Goal: Check status: Check status

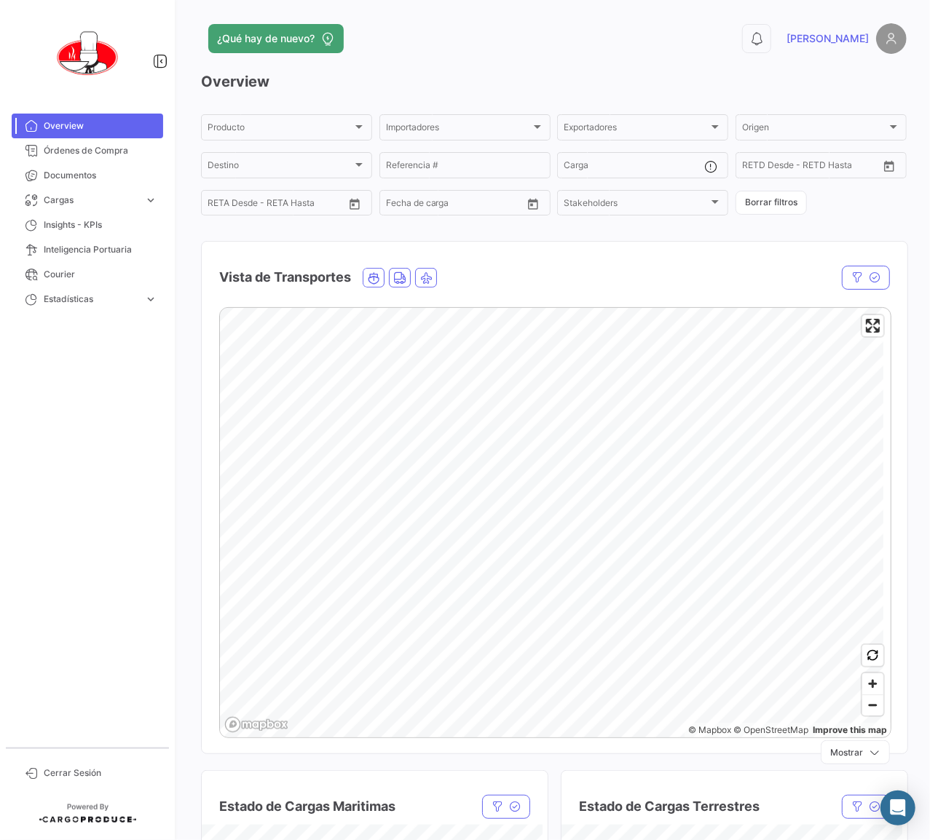
click at [709, 82] on h3 "Overview" at bounding box center [554, 81] width 706 height 20
click at [571, 79] on h3 "Overview" at bounding box center [554, 81] width 706 height 20
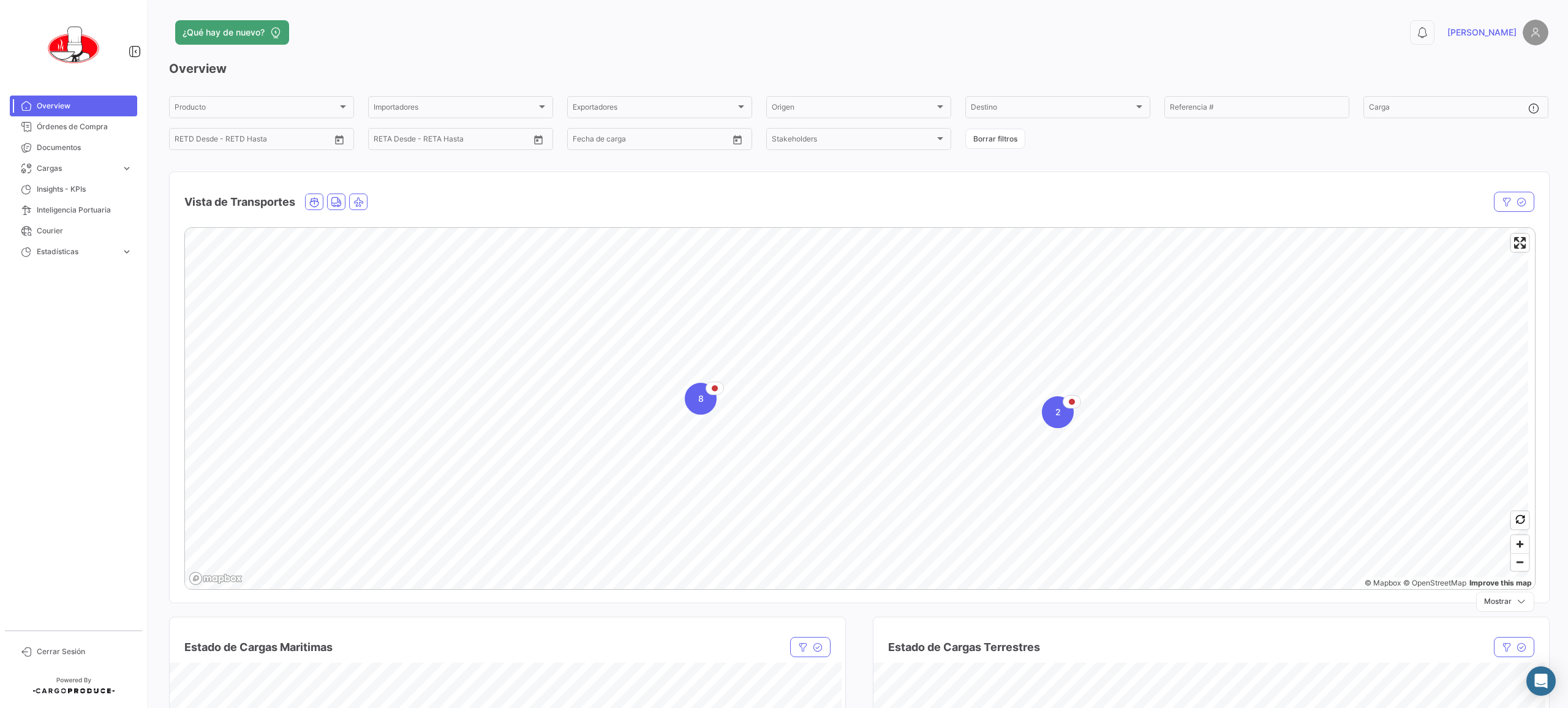
click at [544, 35] on div "¿Qué hay de nuevo?" at bounding box center [548, 32] width 758 height 24
click at [509, 60] on h3 "Overview" at bounding box center [858, 68] width 1379 height 17
click at [674, 61] on h3 "Overview" at bounding box center [858, 68] width 1379 height 17
click at [57, 168] on span "Cargas" at bounding box center [77, 168] width 80 height 11
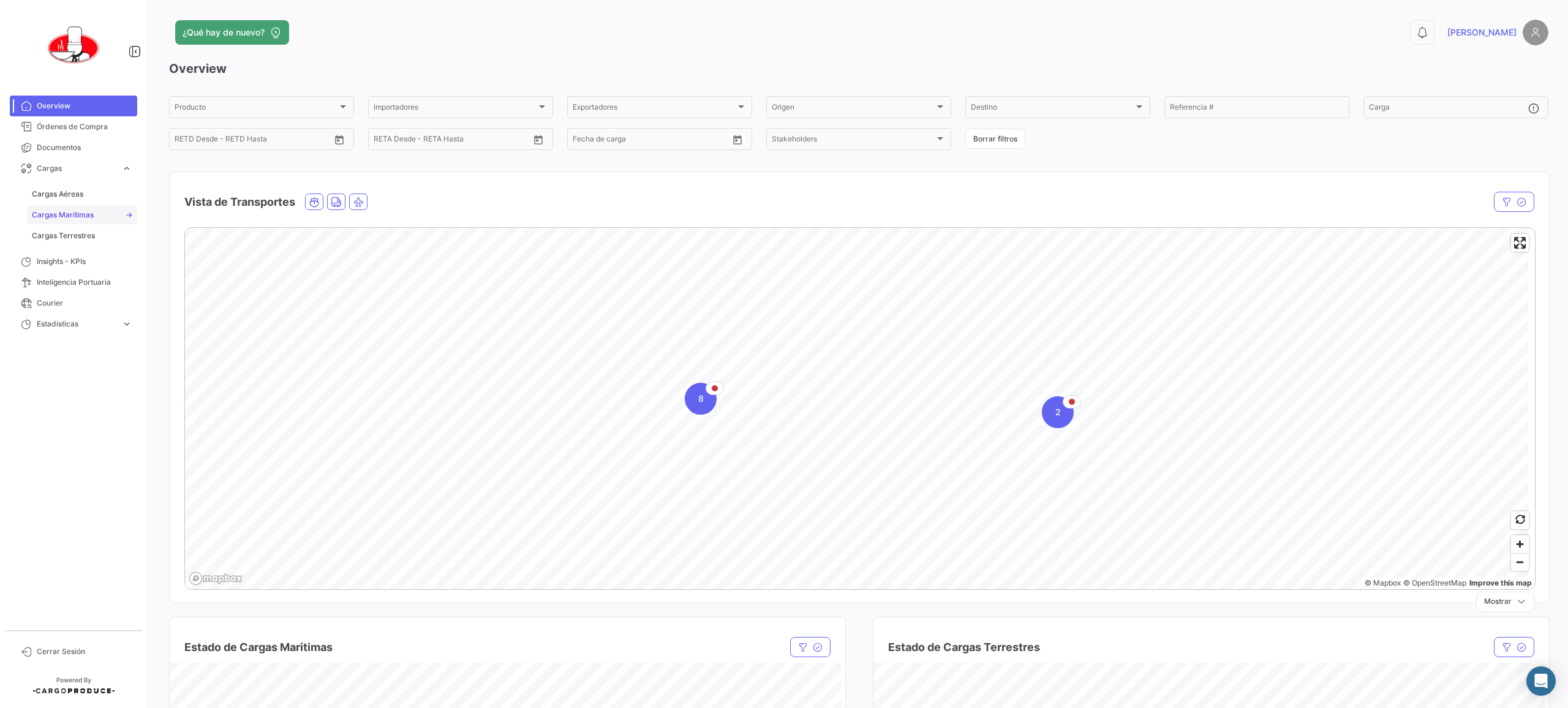
click at [83, 219] on span "Cargas Marítimas" at bounding box center [63, 214] width 62 height 11
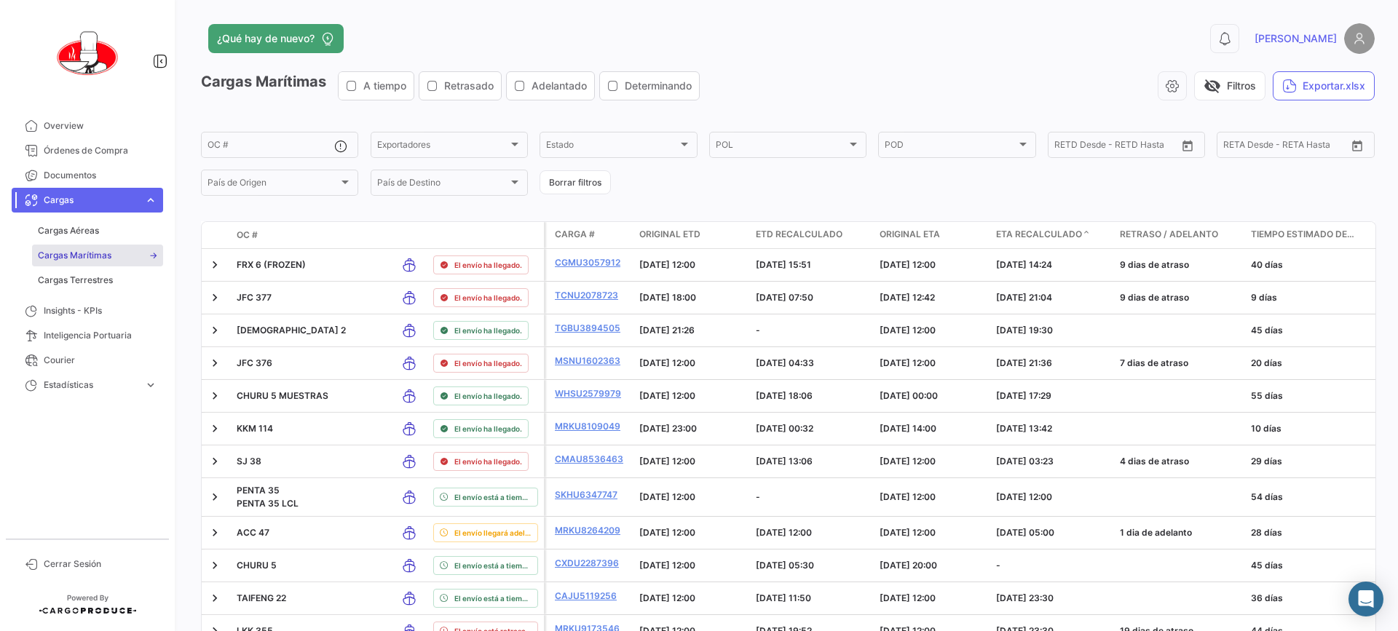
drag, startPoint x: 1761, startPoint y: 1, endPoint x: 730, endPoint y: 38, distance: 1032.0
click at [730, 38] on div "¿Qué hay de nuevo?" at bounding box center [524, 38] width 646 height 29
click at [929, 86] on icon "button" at bounding box center [1172, 86] width 15 height 15
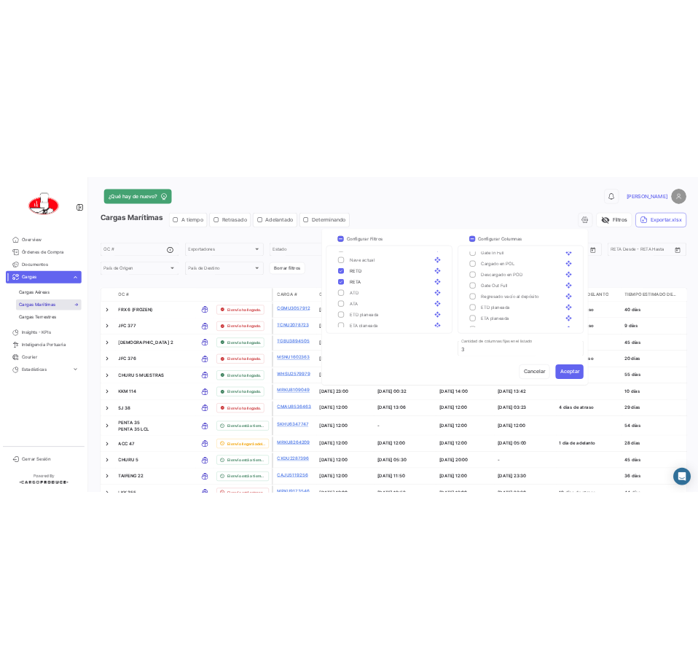
scroll to position [1061, 0]
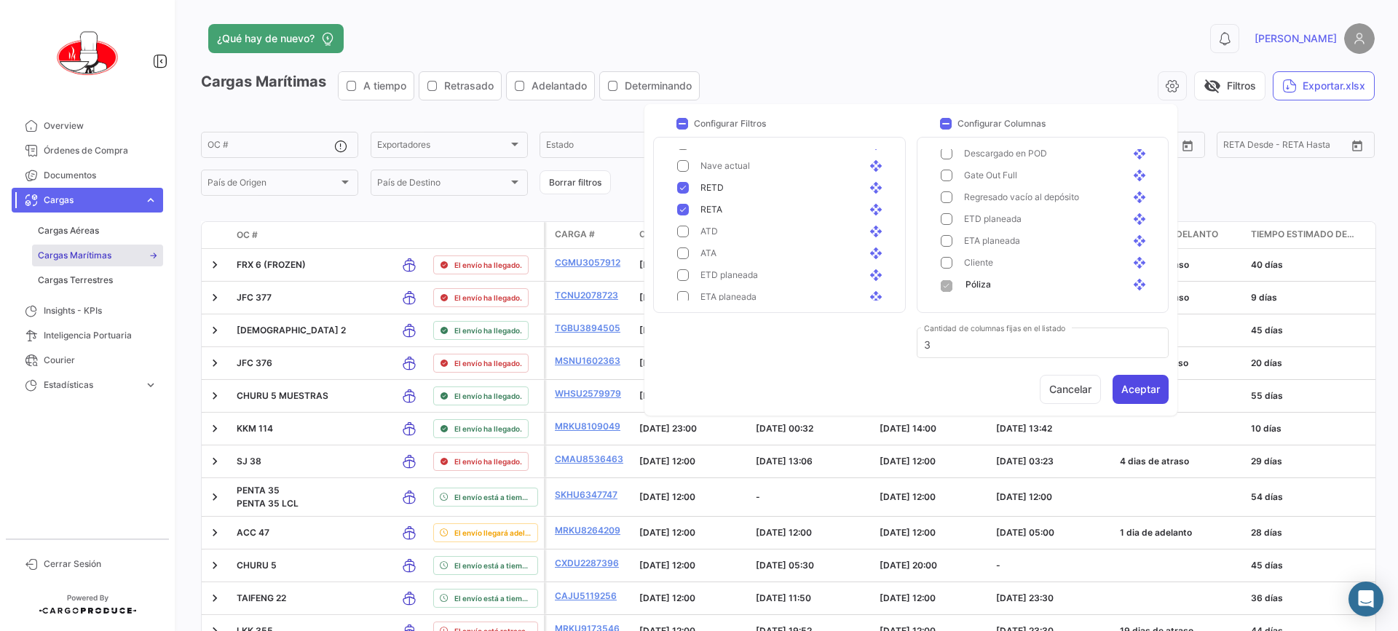
click at [929, 382] on button "Aceptar" at bounding box center [1141, 389] width 56 height 29
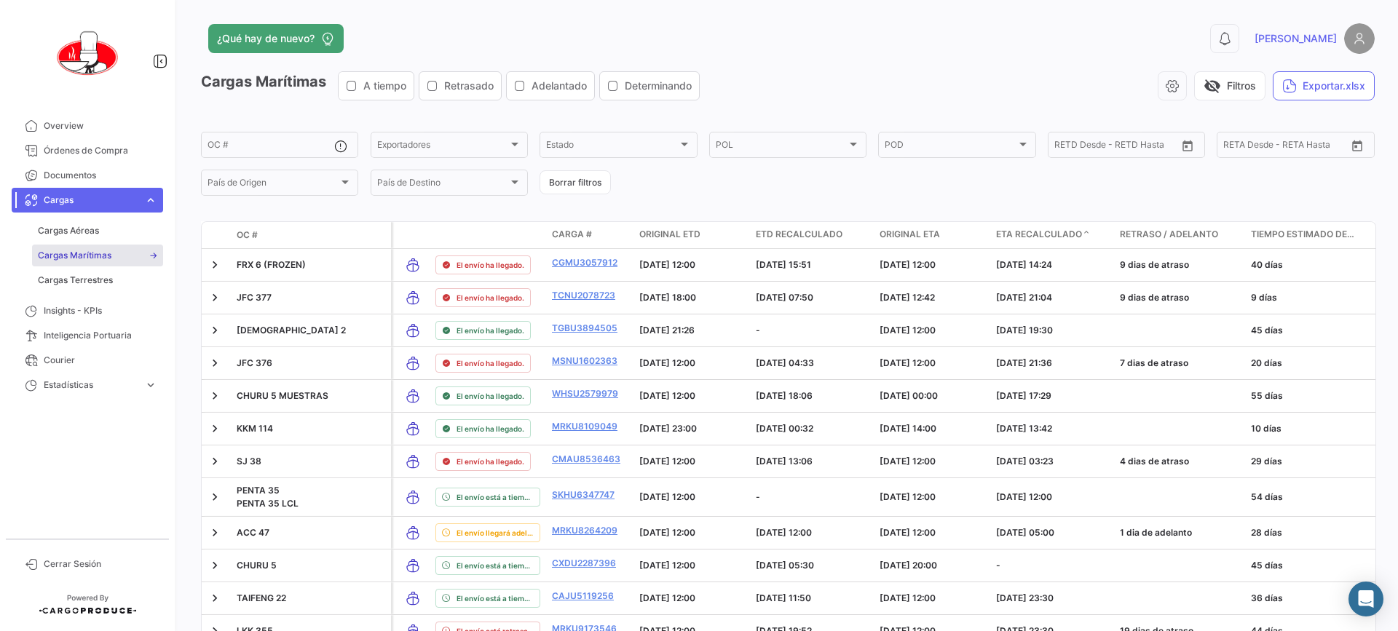
click at [827, 72] on div "visibility_off Filtros Exportar.xlsx" at bounding box center [1044, 85] width 664 height 29
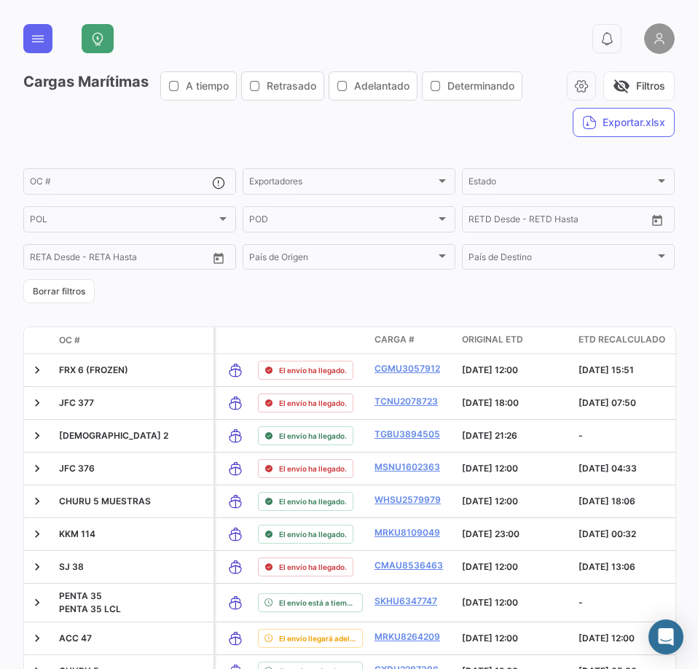
click at [264, 39] on div at bounding box center [227, 38] width 307 height 29
click at [580, 81] on icon "button" at bounding box center [581, 86] width 15 height 15
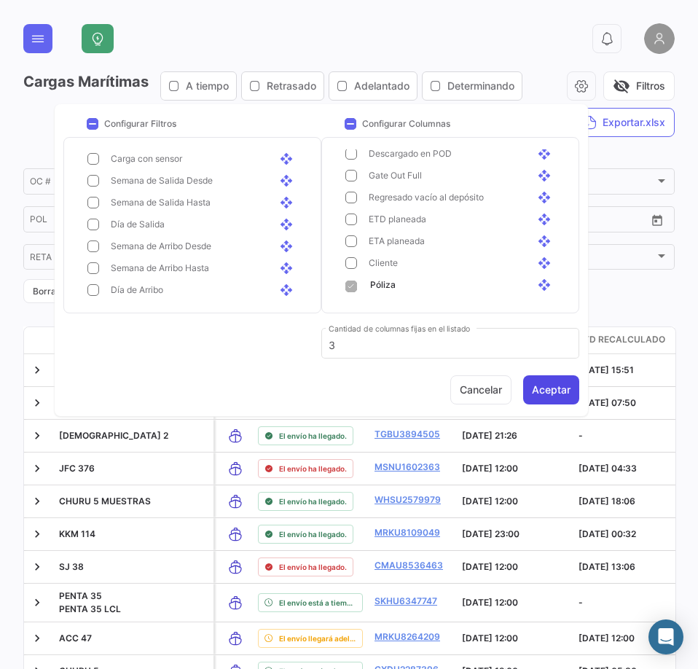
click at [544, 387] on button "Aceptar" at bounding box center [551, 389] width 56 height 29
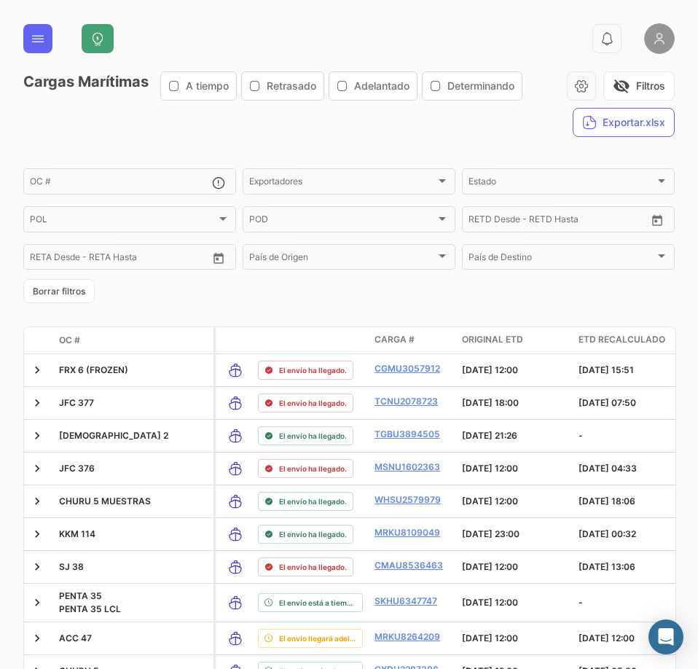
click at [221, 311] on div "Cargas Marítimas A tiempo Retrasado Adelantado Determinando visibility_off Filt…" at bounding box center [348, 525] width 651 height 908
click at [574, 87] on icon "button" at bounding box center [581, 86] width 15 height 15
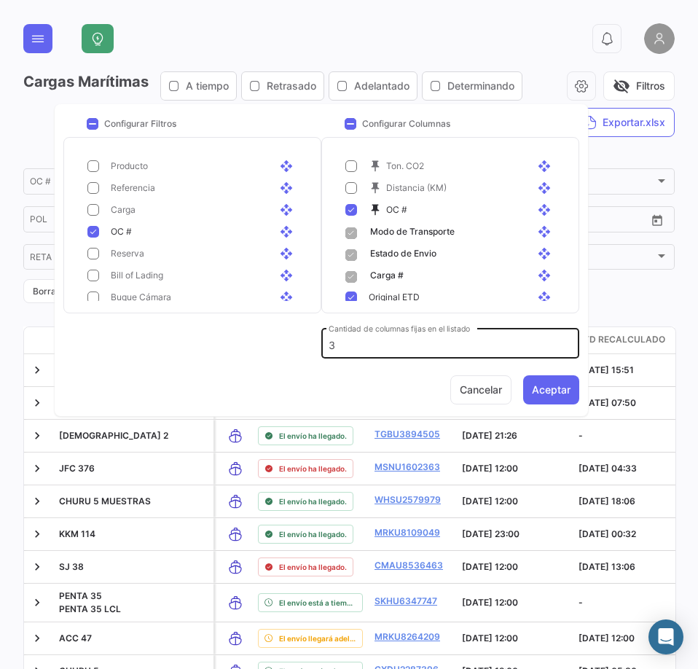
click at [359, 341] on input "3" at bounding box center [449, 345] width 243 height 12
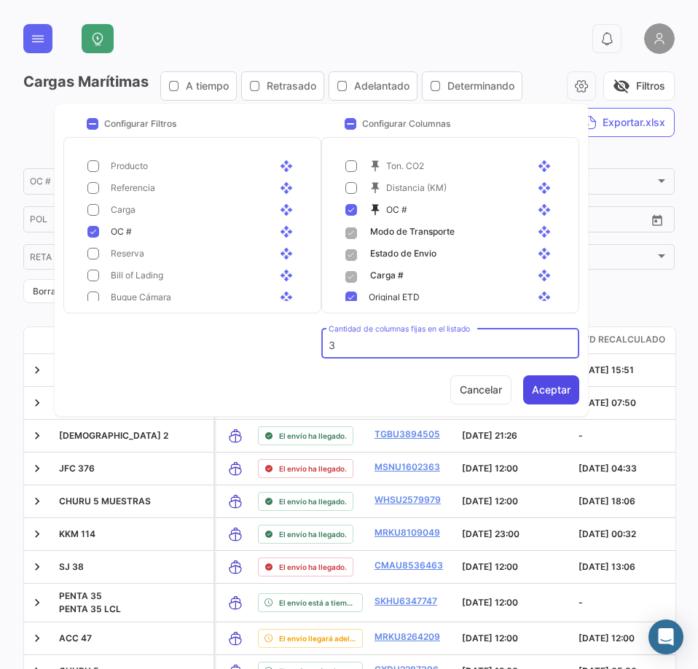
click at [529, 390] on button "Aceptar" at bounding box center [551, 389] width 56 height 29
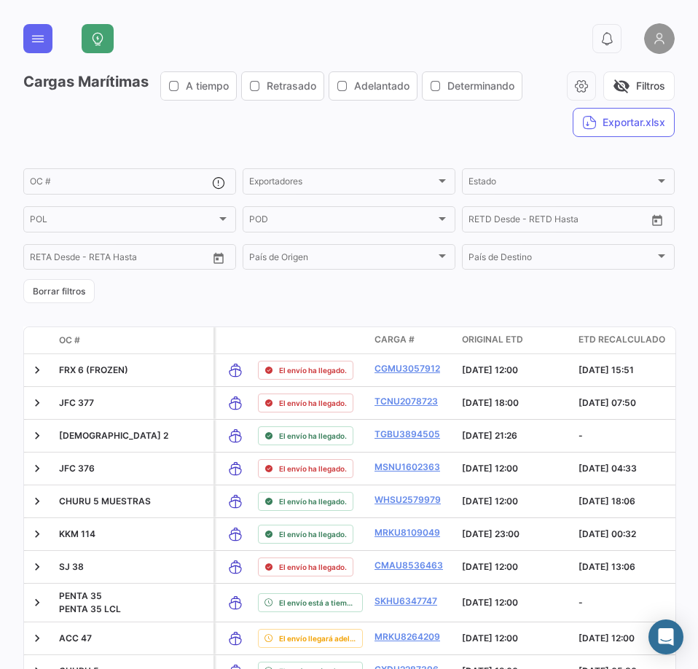
click at [286, 293] on form "OC # Exportadores Exportadores Estado Estado POL POL POD POD Desde – RETD Desde…" at bounding box center [348, 234] width 651 height 137
click at [288, 117] on div "Cargas Marítimas A tiempo Retrasado Adelantado Determinando visibility_off Filt…" at bounding box center [348, 109] width 651 height 77
click at [200, 159] on app-list-header "Cargas Marítimas A tiempo Retrasado Adelantado Determinando visibility_off Filt…" at bounding box center [348, 187] width 651 height 232
click at [248, 125] on div "Cargas Marítimas A tiempo Retrasado Adelantado Determinando visibility_off Filt…" at bounding box center [348, 109] width 651 height 77
click at [44, 39] on icon at bounding box center [38, 38] width 15 height 15
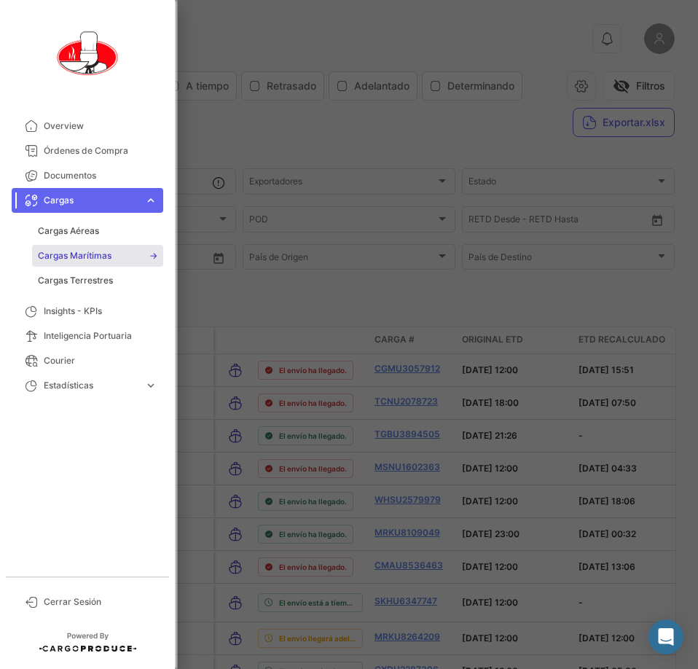
click at [88, 253] on span "Cargas Marítimas" at bounding box center [75, 255] width 74 height 13
